Goal: Obtain resource: Download file/media

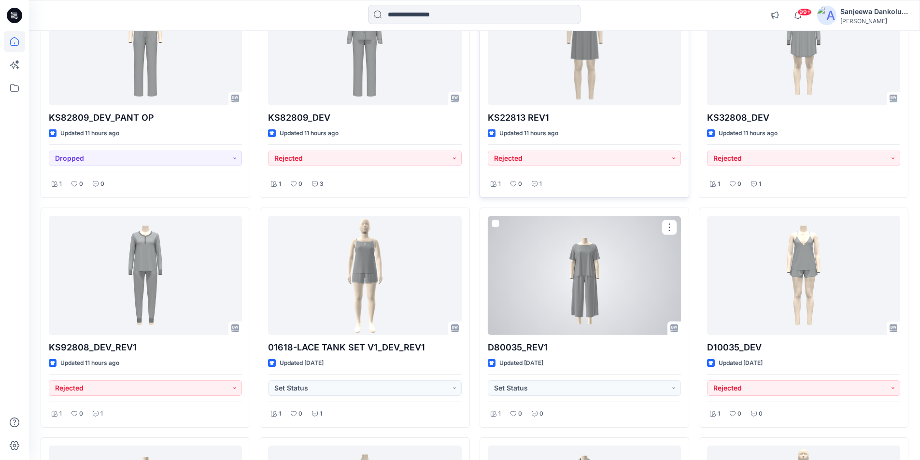
scroll to position [112, 0]
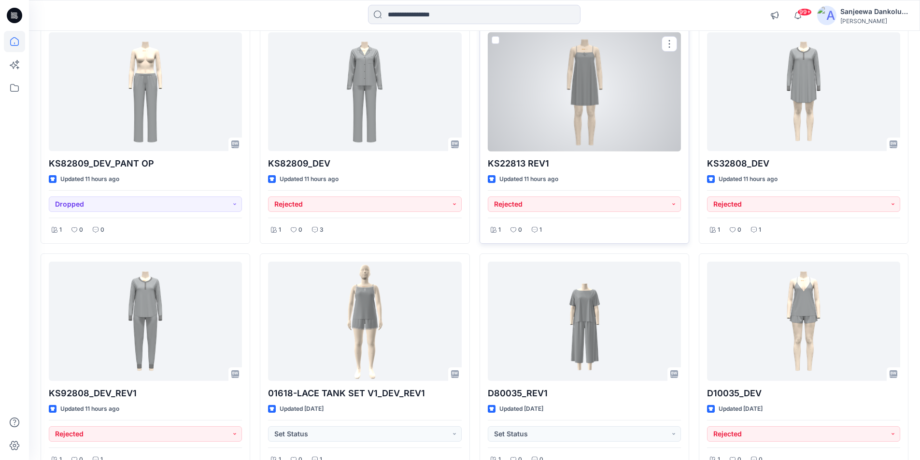
click at [560, 127] on div at bounding box center [584, 91] width 193 height 119
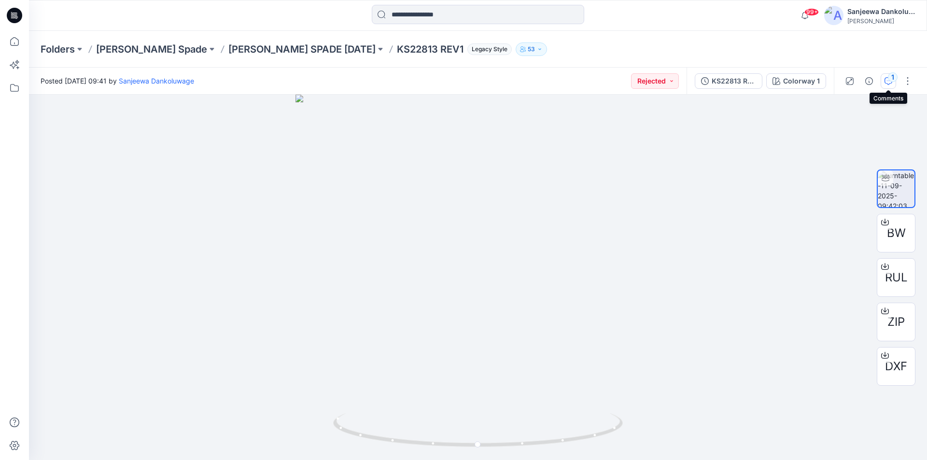
click at [891, 77] on div "1" at bounding box center [893, 77] width 10 height 10
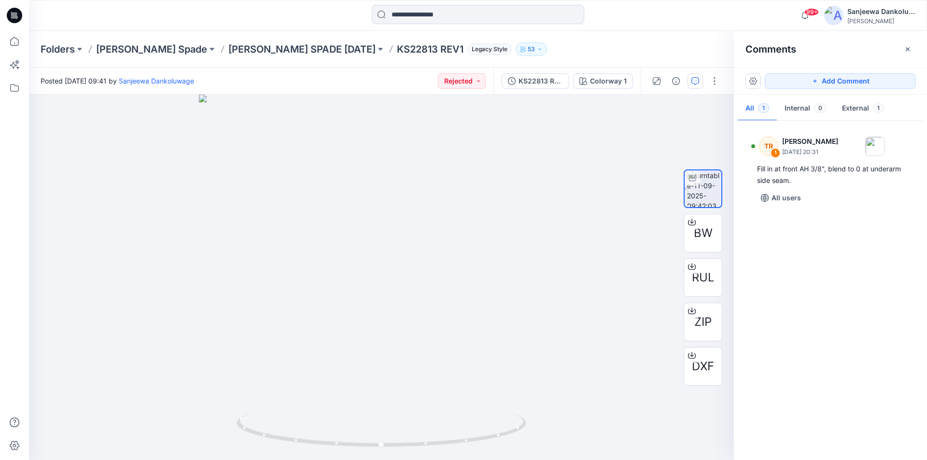
click at [19, 13] on icon at bounding box center [14, 15] width 15 height 15
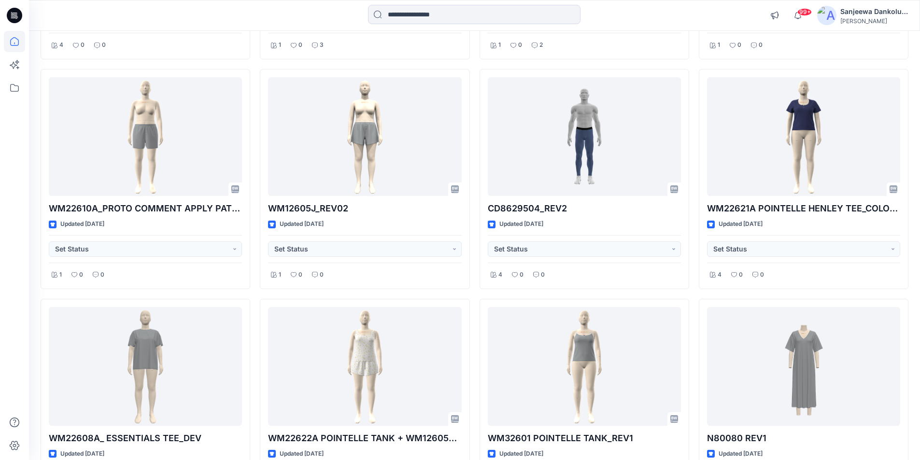
scroll to position [1767, 0]
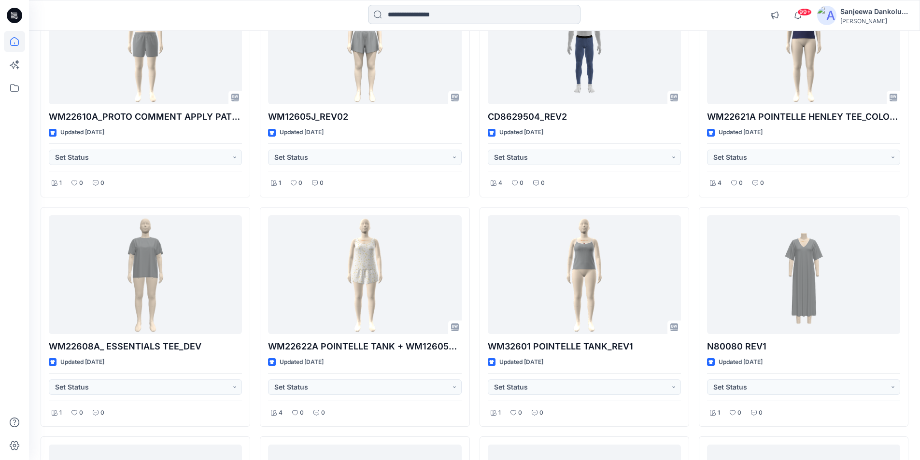
click at [407, 14] on input at bounding box center [474, 14] width 213 height 19
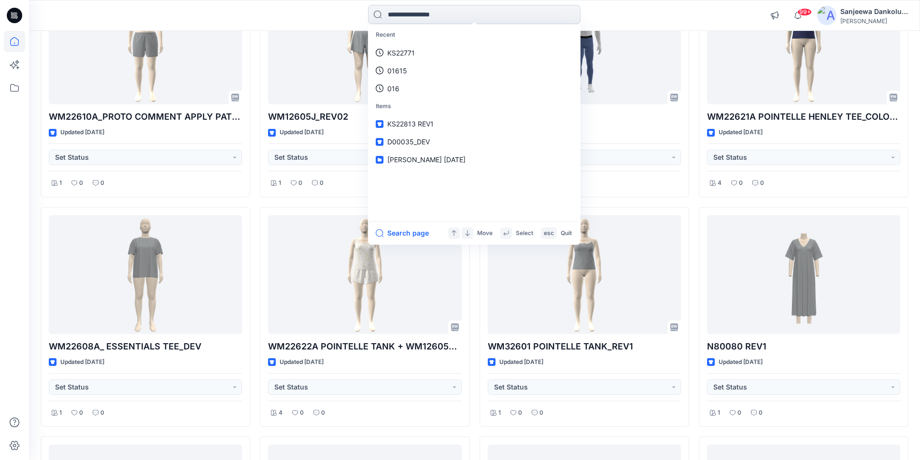
paste input "**********"
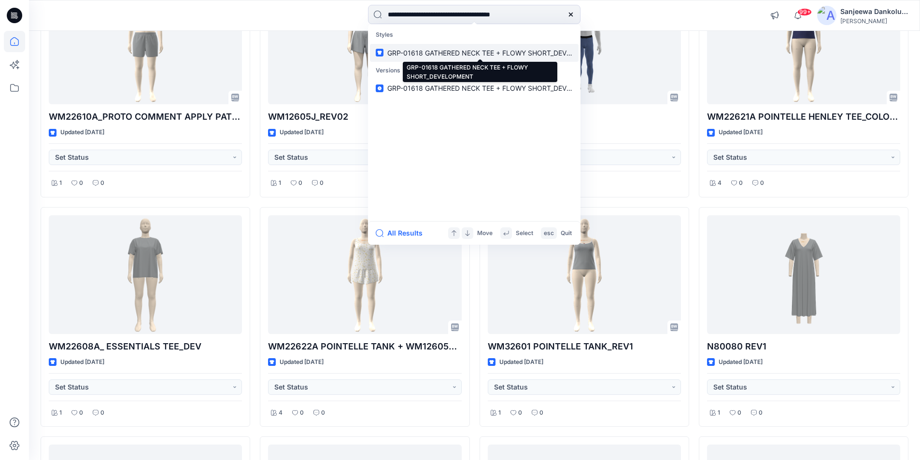
type input "**********"
click at [433, 50] on span "GRP-01618 GATHERED NECK TEE + FLOWY SHORT_DEVELOPMENT" at bounding box center [495, 53] width 216 height 8
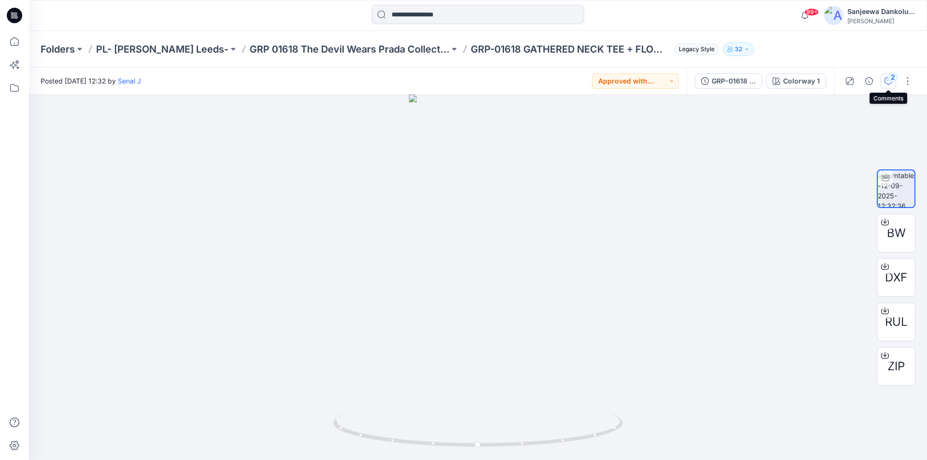
click at [891, 80] on div "2" at bounding box center [893, 77] width 10 height 10
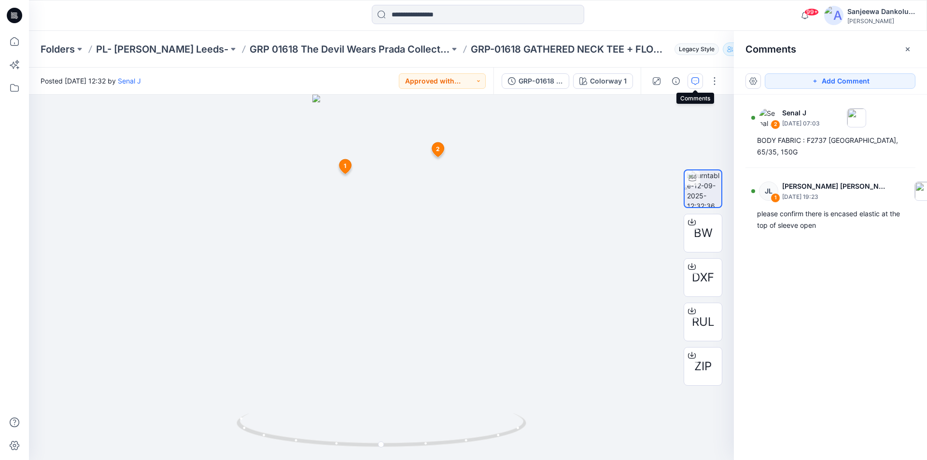
click at [13, 17] on icon at bounding box center [14, 15] width 15 height 15
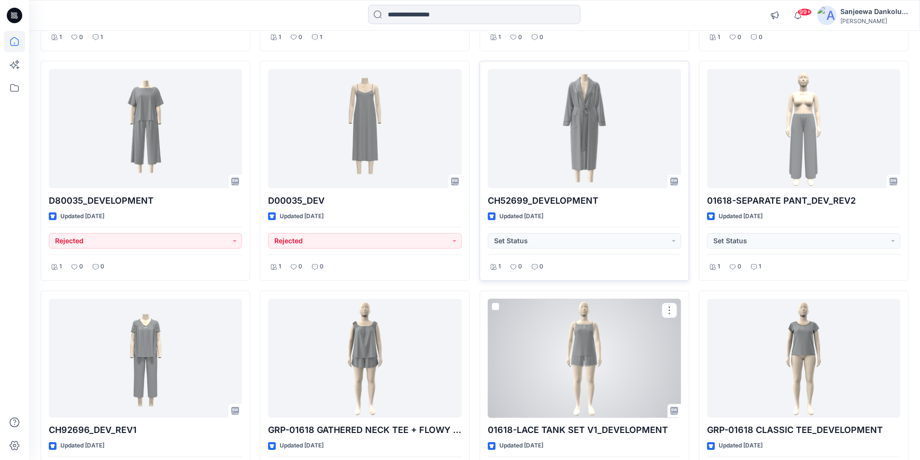
scroll to position [531, 0]
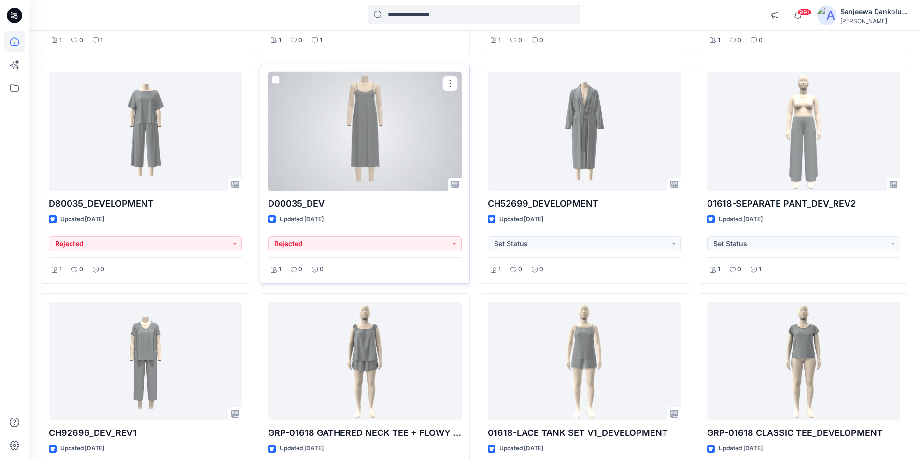
click at [375, 152] on div at bounding box center [364, 131] width 193 height 119
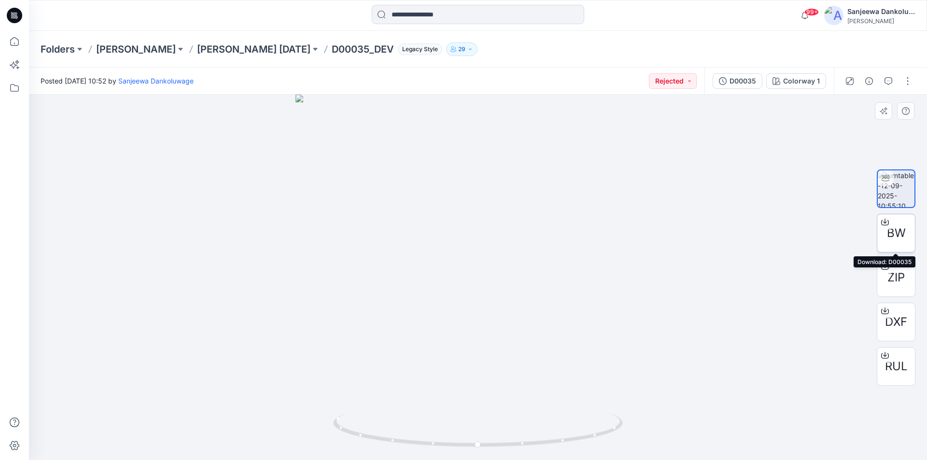
click at [898, 231] on span "BW" at bounding box center [896, 233] width 19 height 17
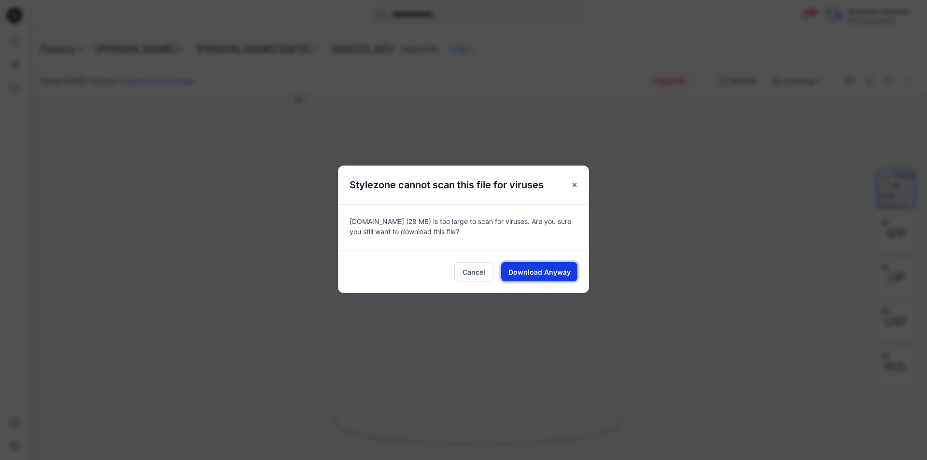
click at [539, 271] on span "Download Anyway" at bounding box center [540, 272] width 62 height 10
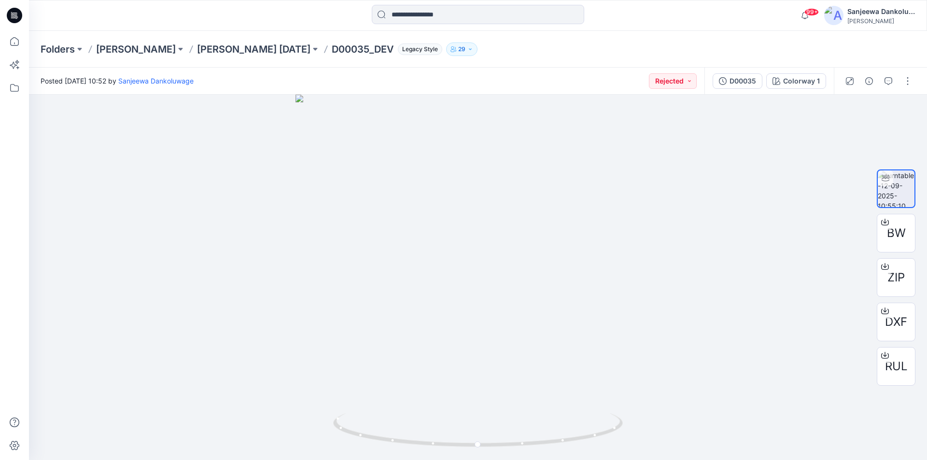
click at [16, 14] on icon at bounding box center [14, 15] width 15 height 15
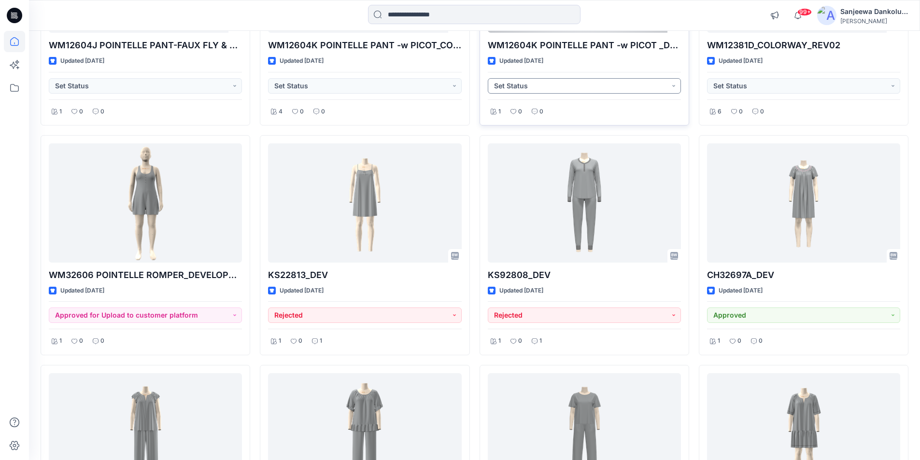
scroll to position [2311, 0]
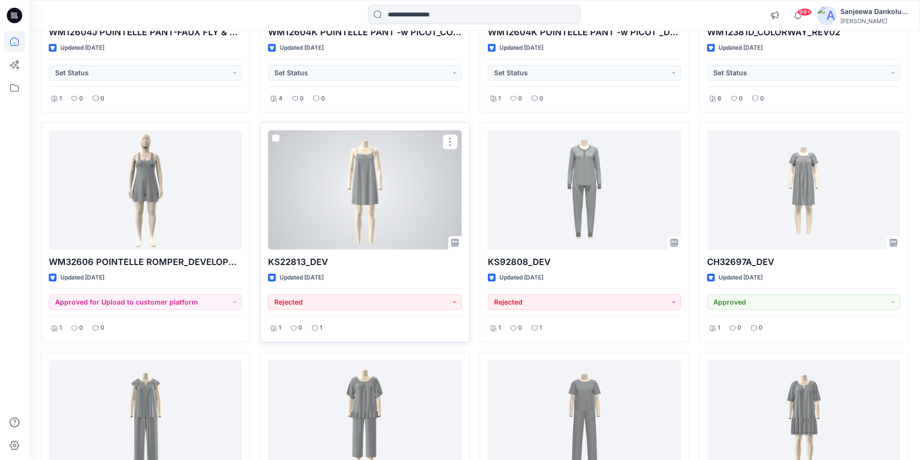
click at [324, 217] on div at bounding box center [364, 189] width 193 height 119
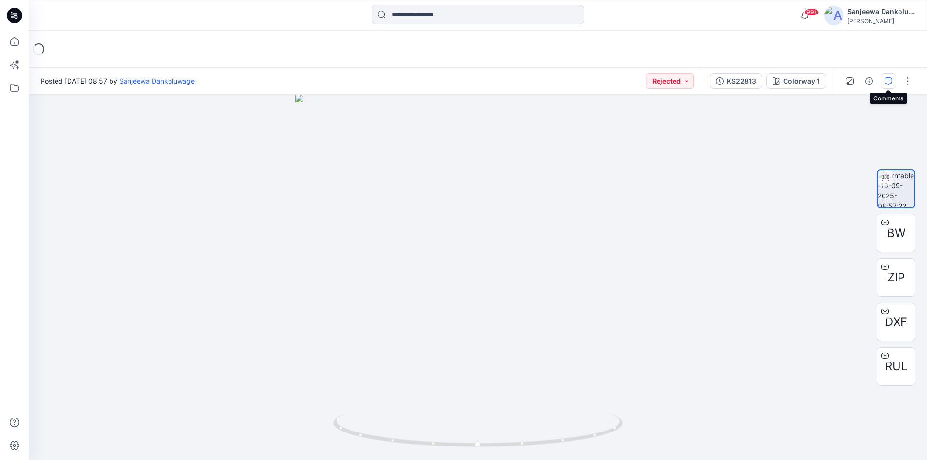
click at [891, 82] on icon "button" at bounding box center [889, 81] width 8 height 8
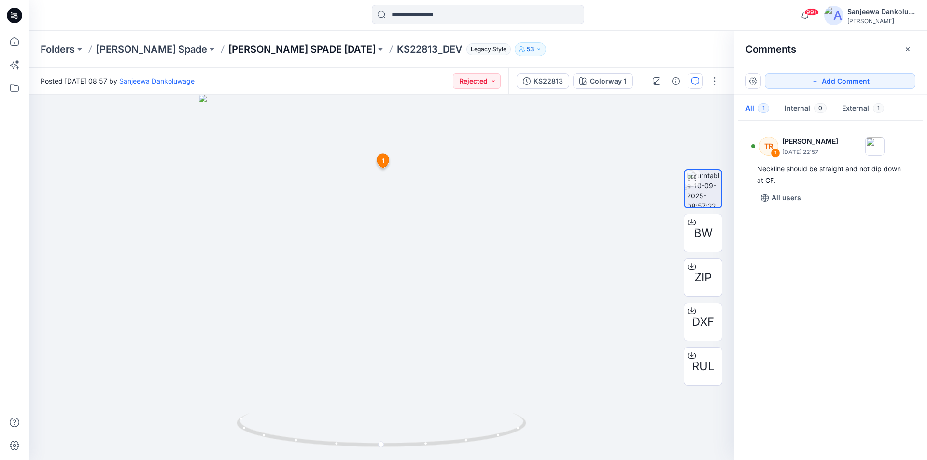
click at [228, 48] on p "[PERSON_NAME] SPADE [DATE]" at bounding box center [301, 50] width 147 height 14
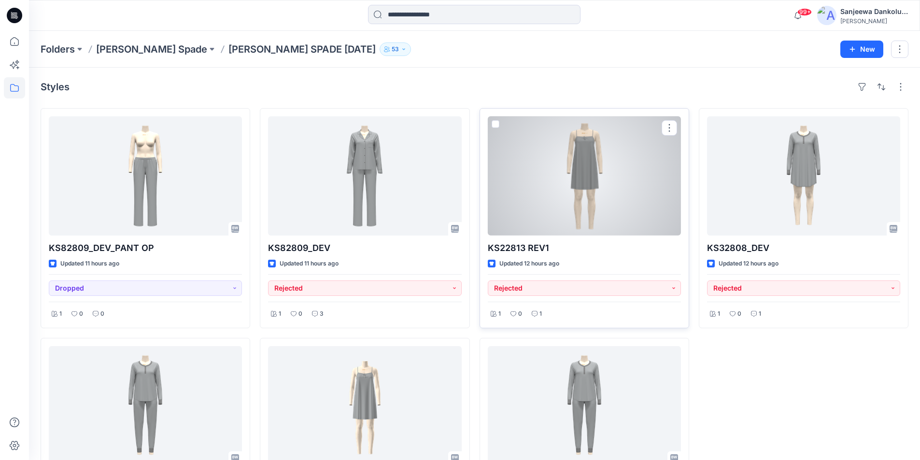
click at [604, 202] on div at bounding box center [584, 175] width 193 height 119
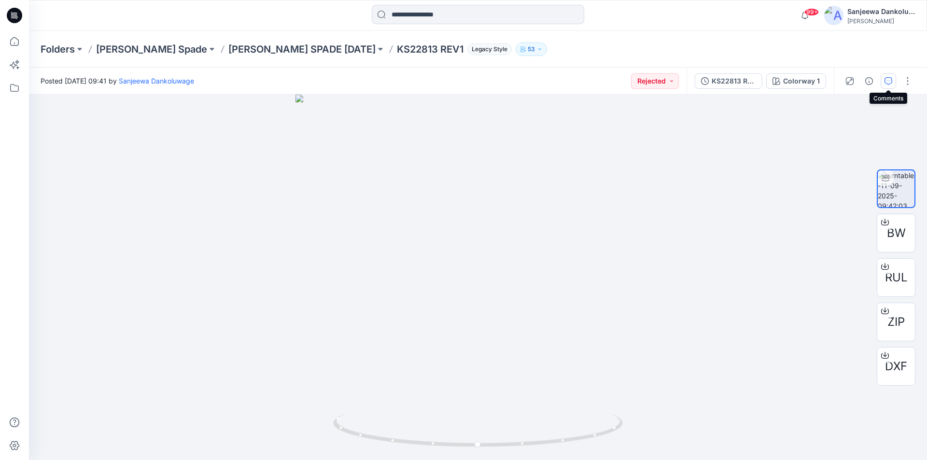
click at [892, 83] on icon "button" at bounding box center [889, 81] width 8 height 8
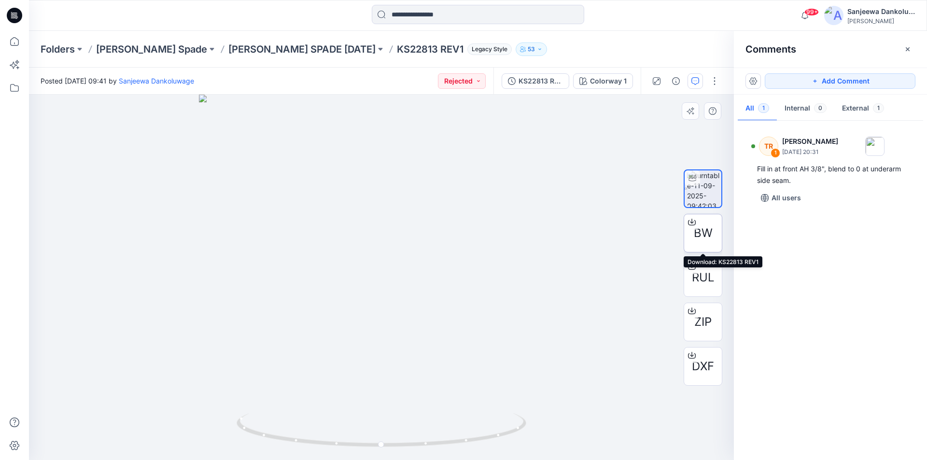
click at [712, 237] on span "BW" at bounding box center [703, 233] width 19 height 17
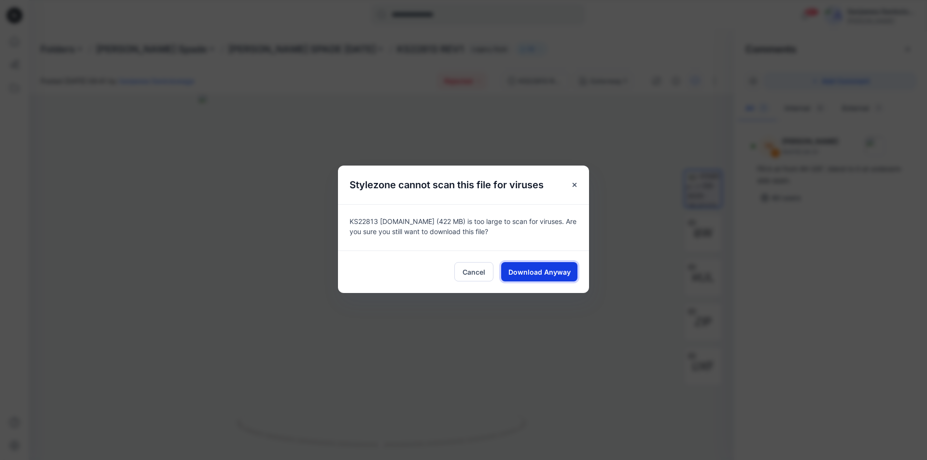
click at [548, 278] on button "Download Anyway" at bounding box center [539, 271] width 76 height 19
